Goal: Find specific page/section: Find specific page/section

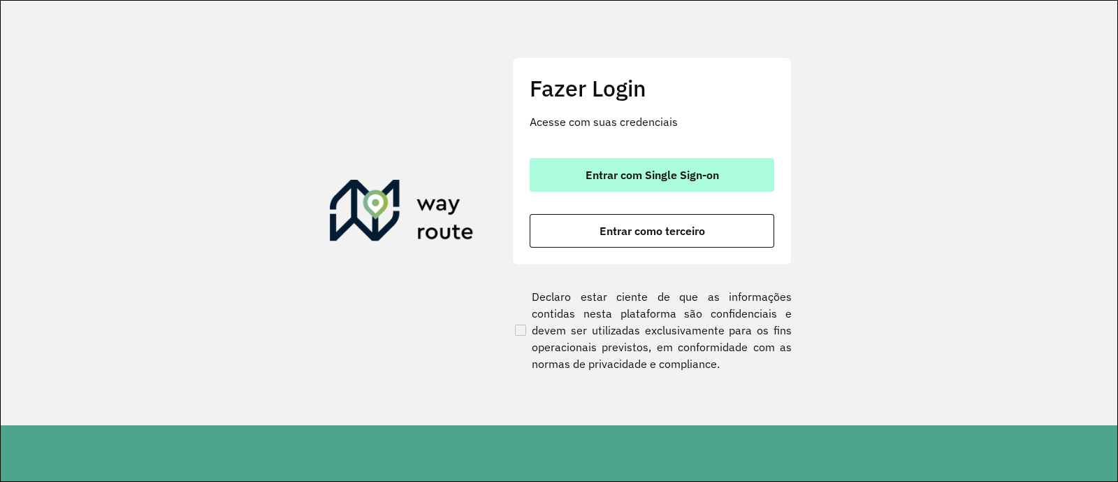
click at [559, 173] on button "Entrar com Single Sign-on" at bounding box center [652, 175] width 245 height 34
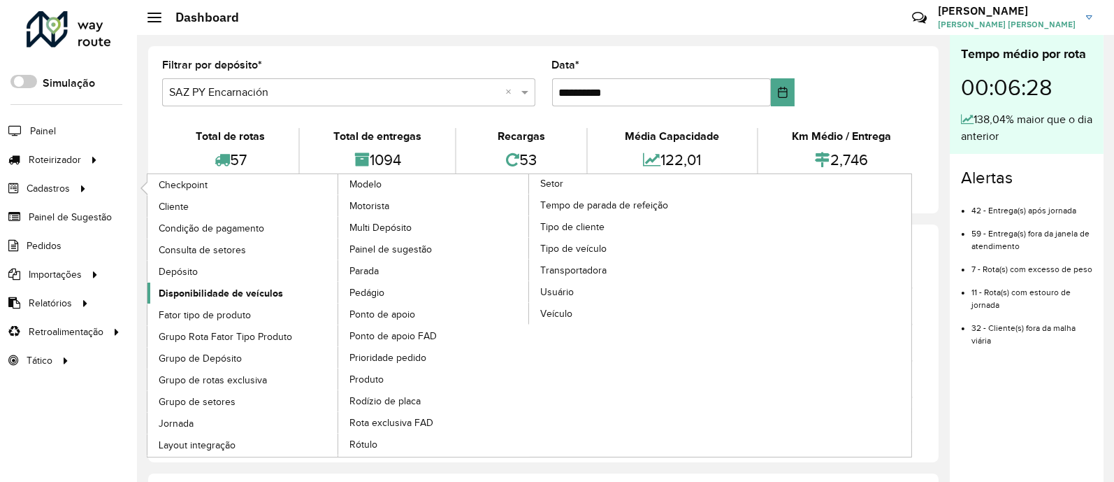
click at [224, 286] on span "Disponibilidade de veículos" at bounding box center [221, 293] width 124 height 15
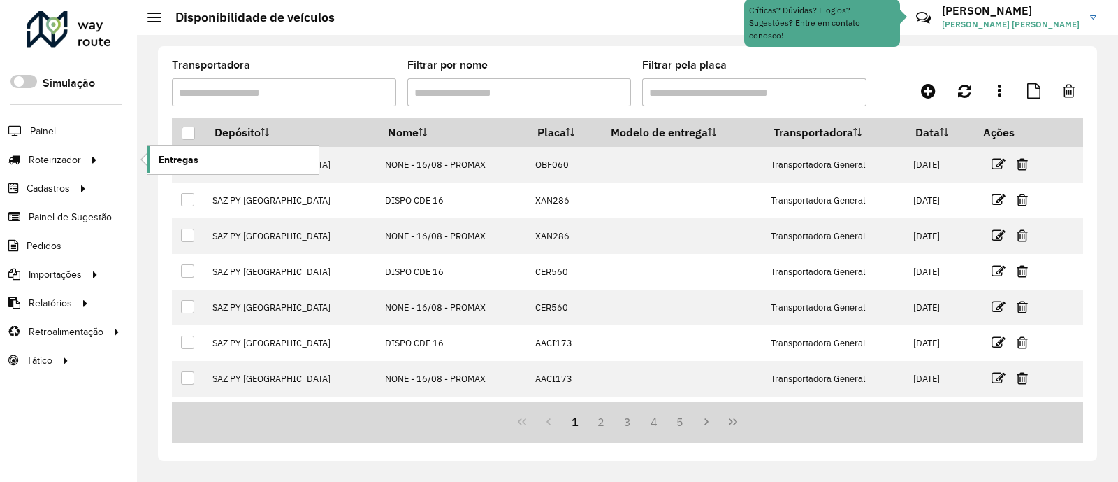
click at [196, 159] on span "Entregas" at bounding box center [179, 159] width 40 height 15
